Goal: Task Accomplishment & Management: Manage account settings

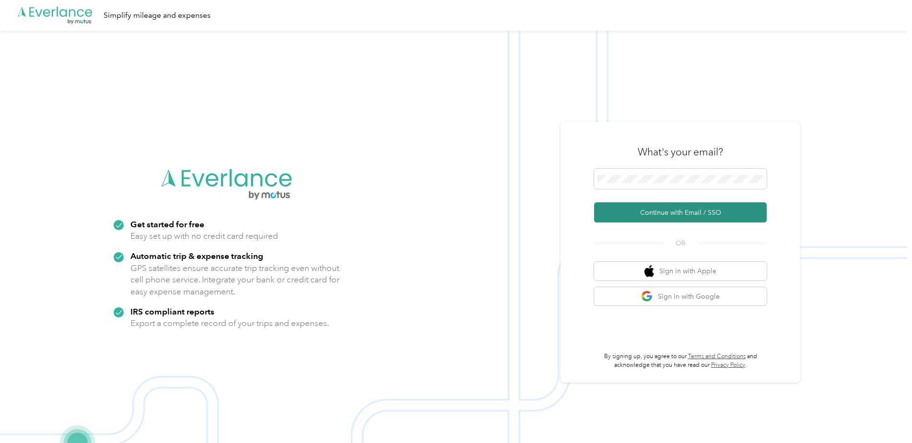
click at [661, 208] on button "Continue with Email / SSO" at bounding box center [680, 212] width 173 height 20
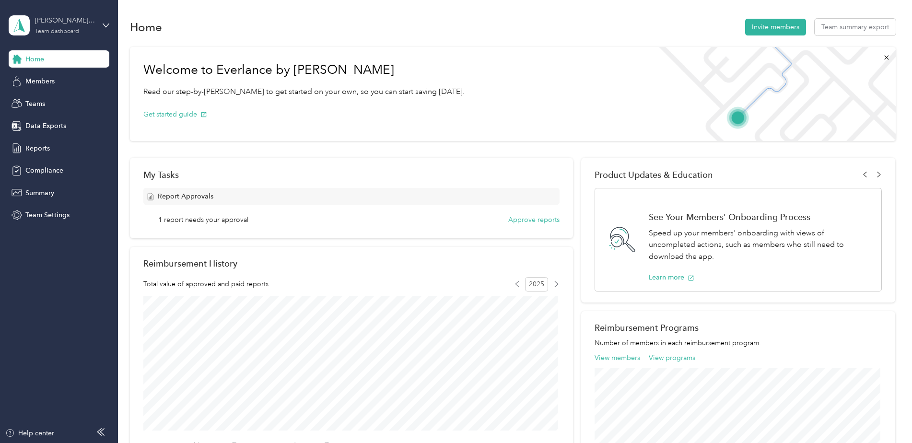
click at [91, 25] on div "gary.googins@convergint.com" at bounding box center [65, 20] width 60 height 10
click at [54, 98] on div "Personal dashboard" at bounding box center [47, 100] width 60 height 10
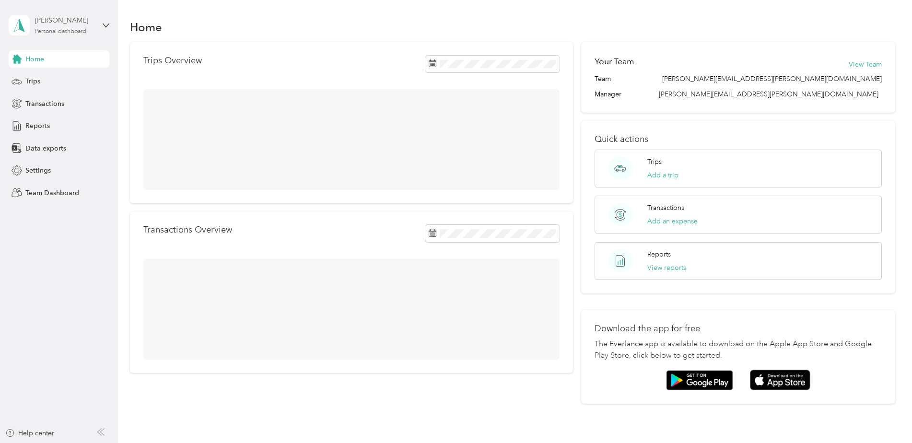
click at [85, 24] on div "Gary Googins" at bounding box center [65, 20] width 60 height 10
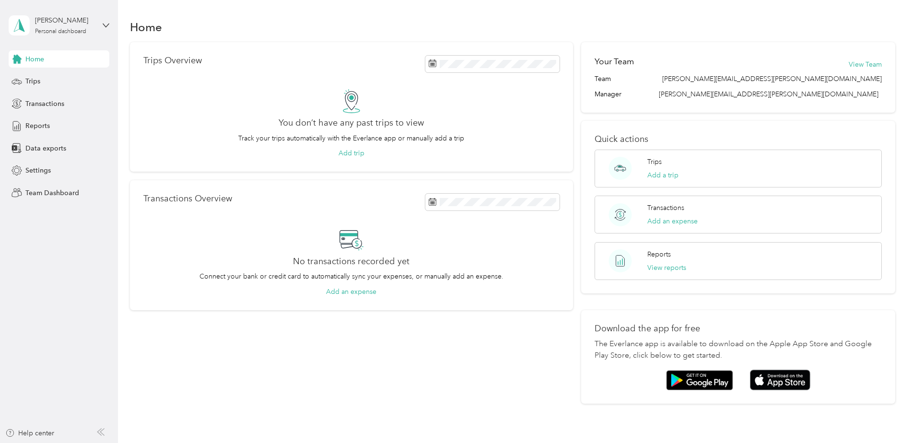
click at [57, 81] on div "Team dashboard" at bounding box center [42, 79] width 51 height 10
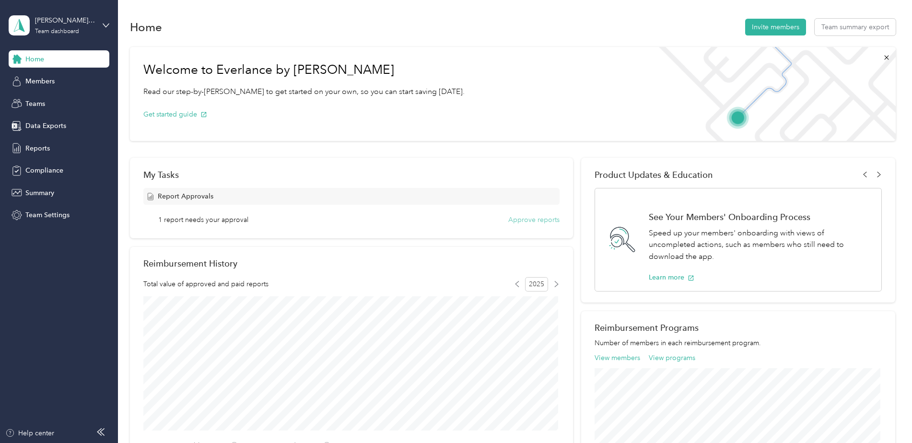
click at [548, 219] on button "Approve reports" at bounding box center [534, 220] width 51 height 10
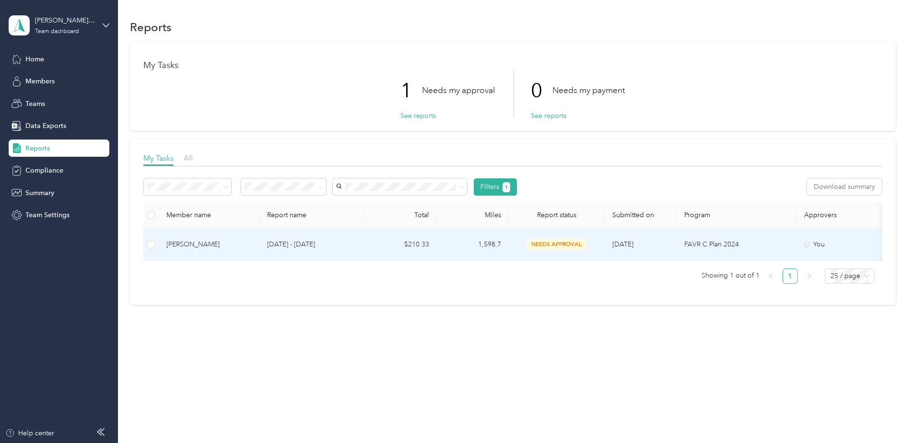
click at [598, 247] on td "needs approval" at bounding box center [557, 245] width 96 height 32
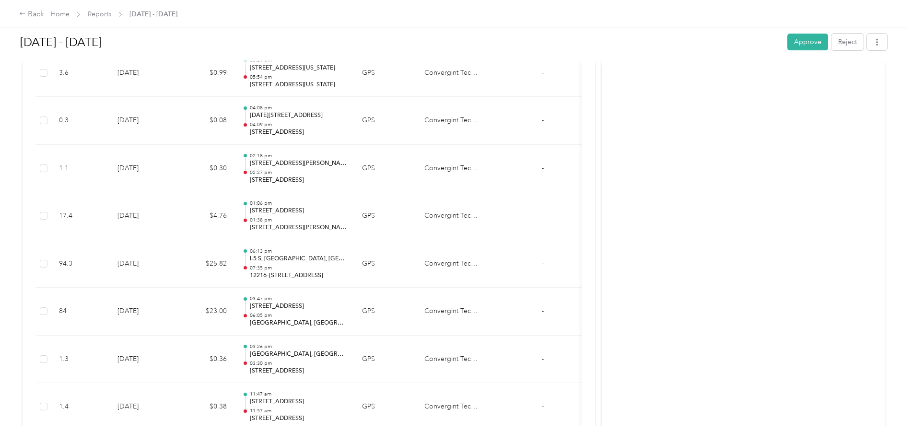
scroll to position [2207, 0]
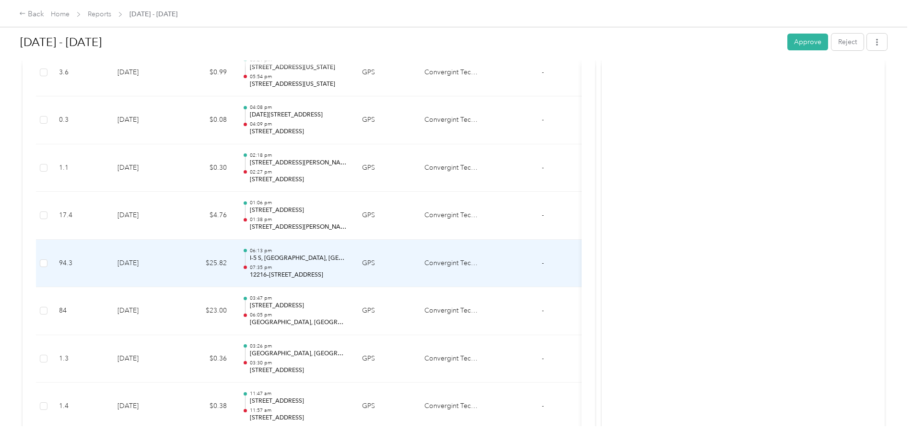
click at [266, 260] on p "I-5 S, Rochester, WA" at bounding box center [298, 258] width 97 height 9
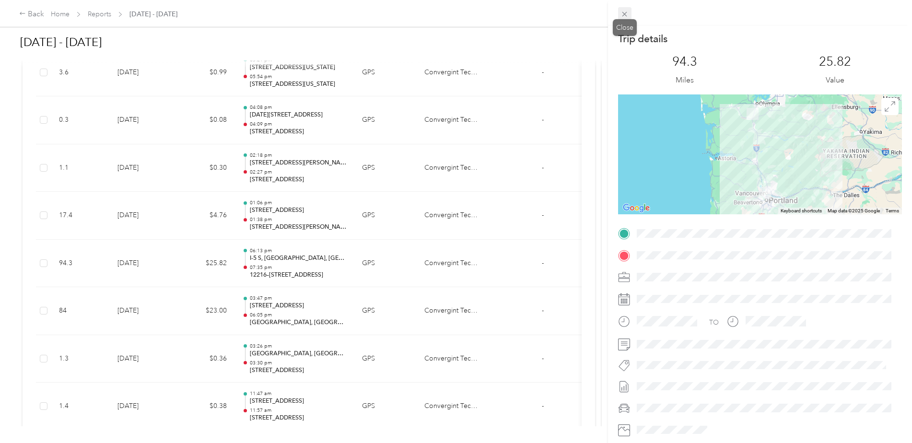
click at [624, 12] on icon at bounding box center [625, 14] width 8 height 8
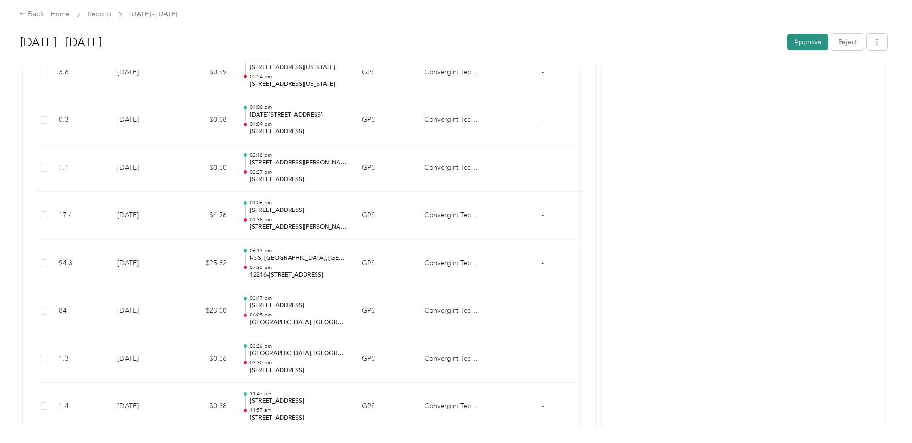
click at [804, 40] on button "Approve" at bounding box center [808, 42] width 41 height 17
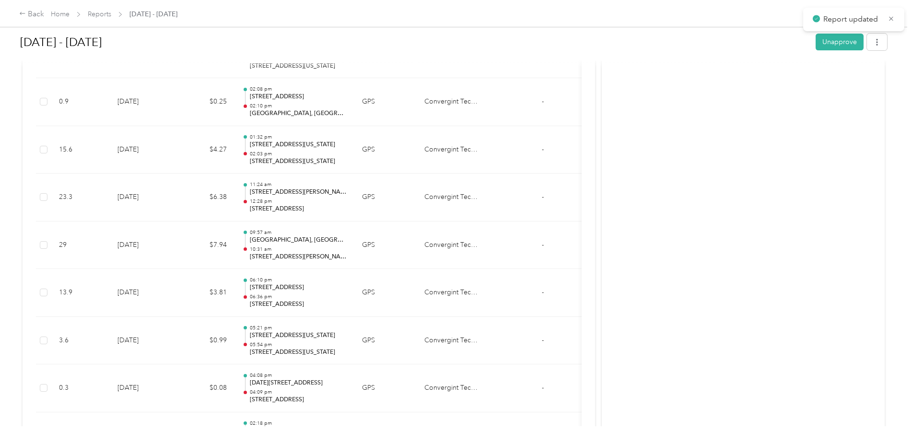
scroll to position [1919, 0]
